Goal: Navigation & Orientation: Find specific page/section

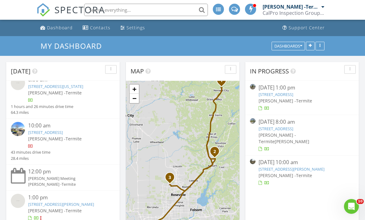
scroll to position [8, 0]
click at [84, 202] on link "1617 Baroness Way, Roseville, CA 95747" at bounding box center [61, 205] width 66 height 6
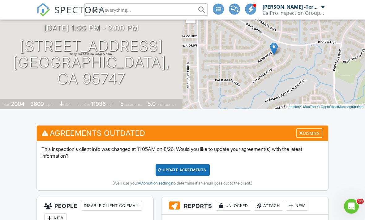
scroll to position [0, 11]
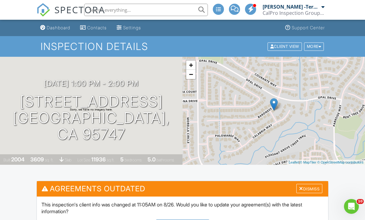
click at [66, 8] on span "SPECTORA" at bounding box center [79, 9] width 51 height 13
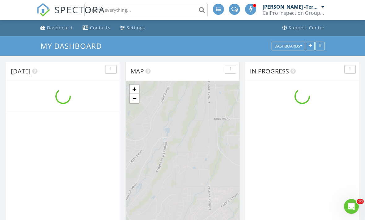
scroll to position [563, 365]
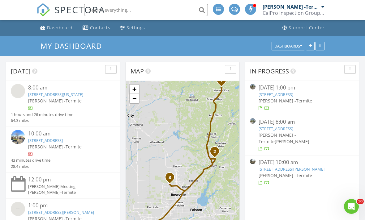
click at [80, 91] on div "8:00 am" at bounding box center [67, 88] width 78 height 8
